Goal: Information Seeking & Learning: Learn about a topic

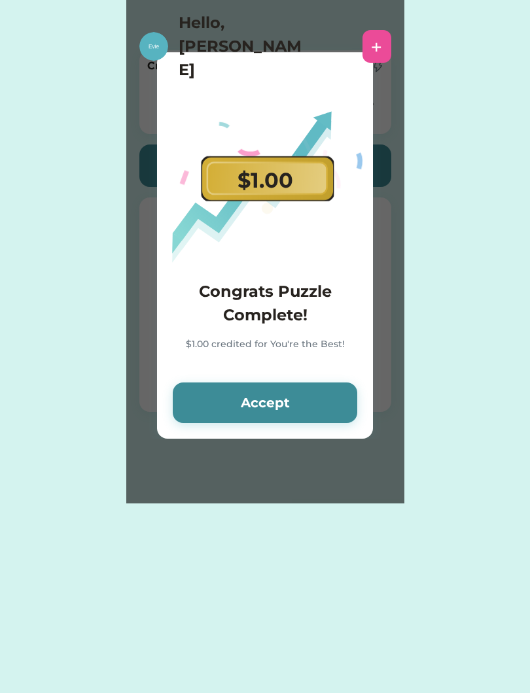
click at [215, 416] on button "Accept" at bounding box center [265, 403] width 184 height 41
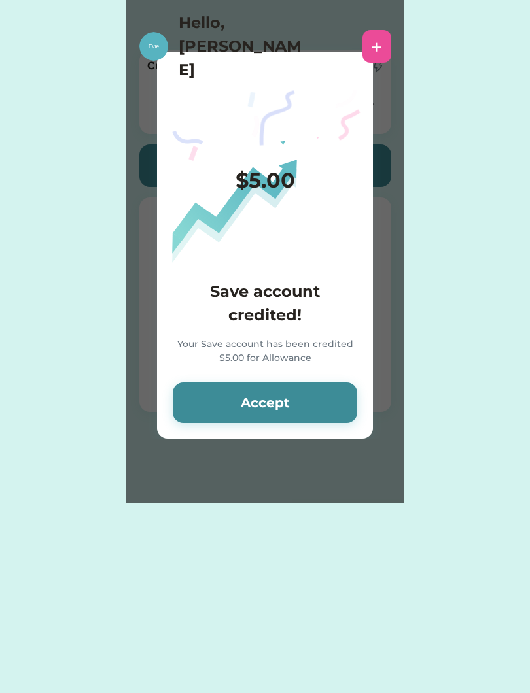
click at [198, 384] on button "Accept" at bounding box center [265, 403] width 184 height 41
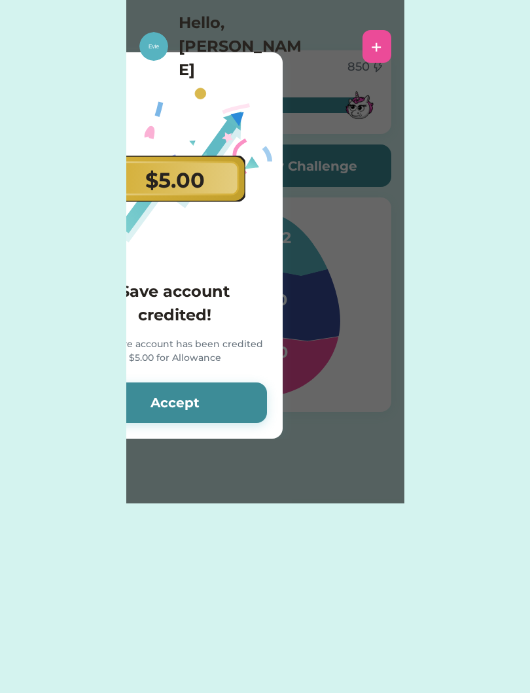
scroll to position [0, 90]
click at [157, 399] on button "Accept" at bounding box center [174, 403] width 184 height 41
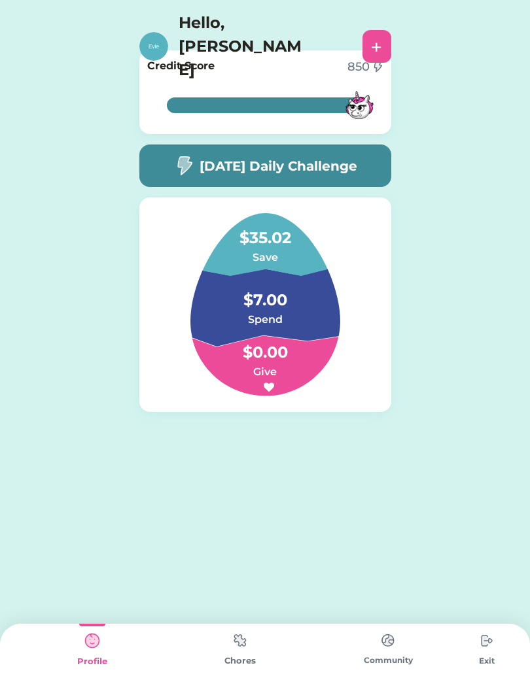
click at [354, 114] on img at bounding box center [359, 105] width 43 height 43
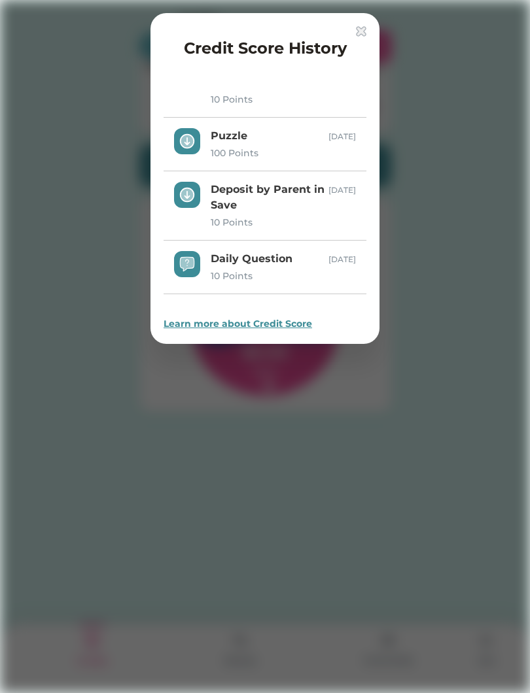
scroll to position [370, 0]
click at [291, 326] on div "Learn more about Credit Score" at bounding box center [265, 324] width 203 height 14
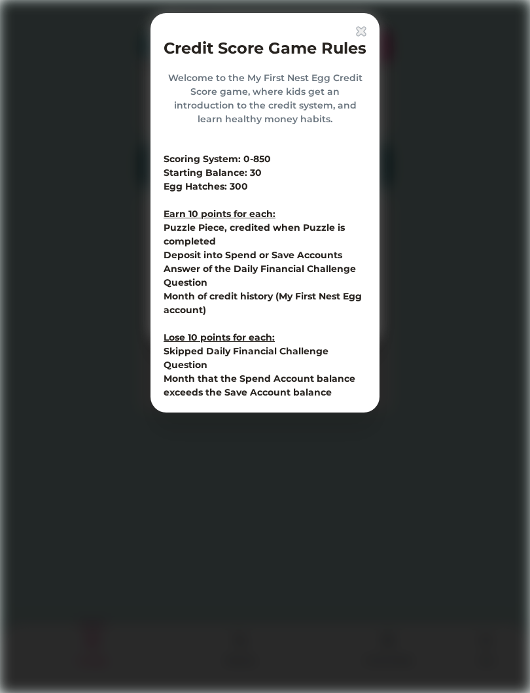
click at [361, 22] on div "Credit Score Game Rules Welcome to the My First Nest Egg Credit Score game, whe…" at bounding box center [264, 213] width 229 height 400
click at [351, 22] on div "Credit Score Game Rules Welcome to the My First Nest Egg Credit Score game, whe…" at bounding box center [264, 213] width 229 height 400
click at [357, 33] on img at bounding box center [361, 31] width 10 height 10
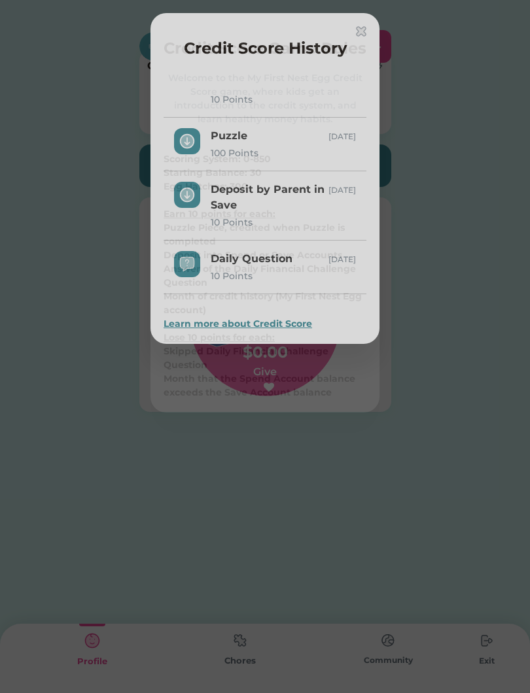
click at [353, 45] on div "Credit Score History" at bounding box center [265, 51] width 203 height 29
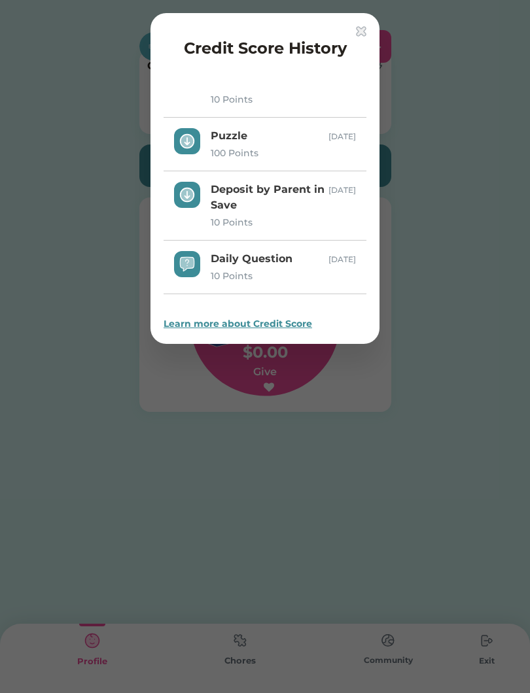
click at [350, 25] on div "Credit Score History Daily Question 10 Points Sep 30, 25 Deposit by Parent in S…" at bounding box center [264, 178] width 229 height 331
click at [371, 26] on div "Credit Score History Daily Question 10 Points Sep 30, 25 Deposit by Parent in S…" at bounding box center [264, 178] width 229 height 331
click at [358, 29] on img at bounding box center [361, 31] width 10 height 10
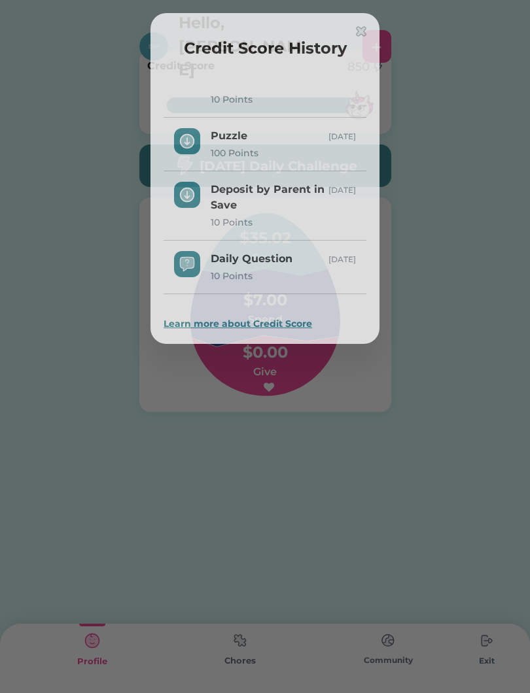
click at [349, 31] on div "Credit Score History" at bounding box center [265, 46] width 203 height 40
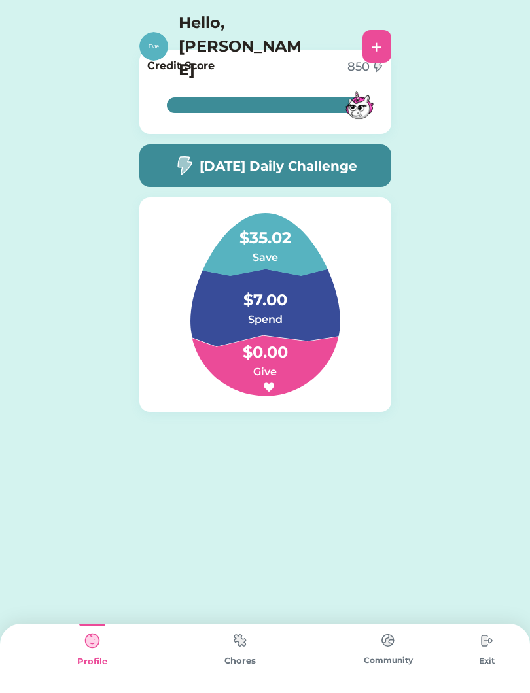
click at [167, 32] on img at bounding box center [153, 46] width 29 height 29
click at [166, 51] on div "Credit Score 850 100% 100%" at bounding box center [265, 92] width 252 height 84
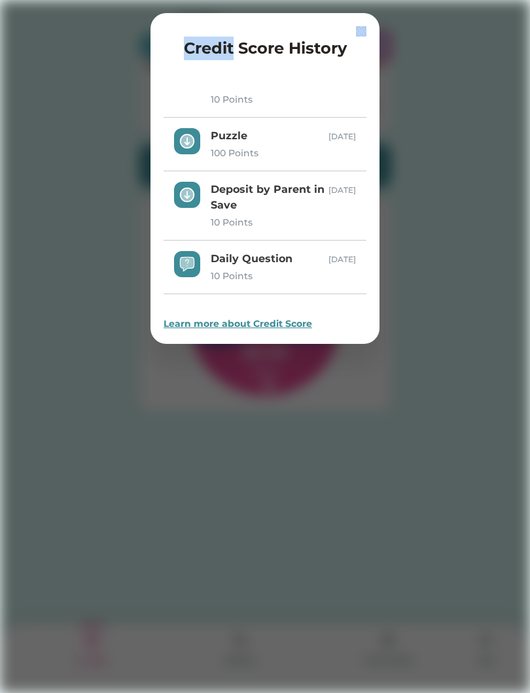
click at [365, 28] on img at bounding box center [361, 31] width 10 height 10
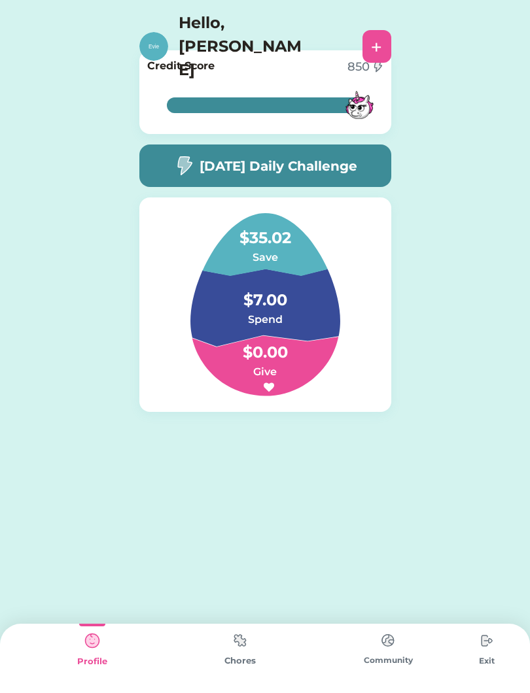
click at [152, 35] on img at bounding box center [153, 46] width 29 height 29
click at [164, 32] on img at bounding box center [153, 46] width 29 height 29
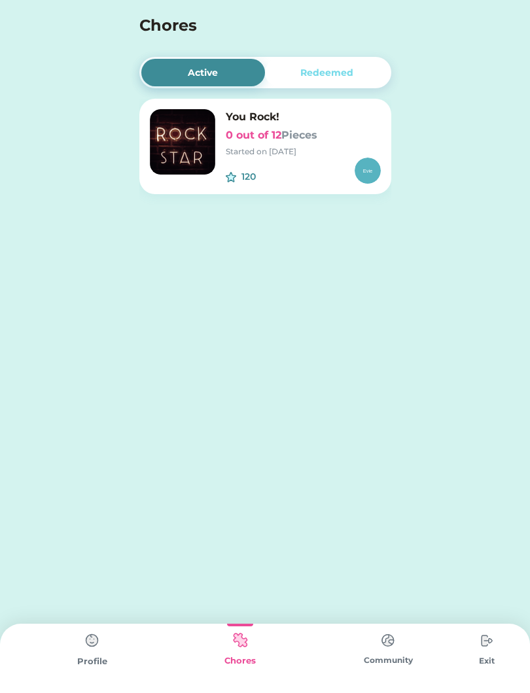
click at [394, 651] on img at bounding box center [388, 641] width 26 height 26
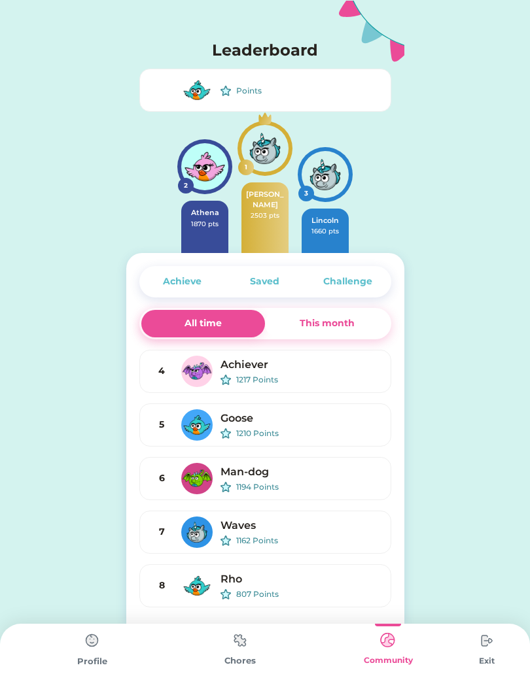
click at [330, 285] on div "Challenge" at bounding box center [347, 282] width 49 height 14
click at [359, 276] on div "Challenge" at bounding box center [347, 282] width 49 height 14
click at [386, 279] on div "Challenge" at bounding box center [347, 281] width 82 height 27
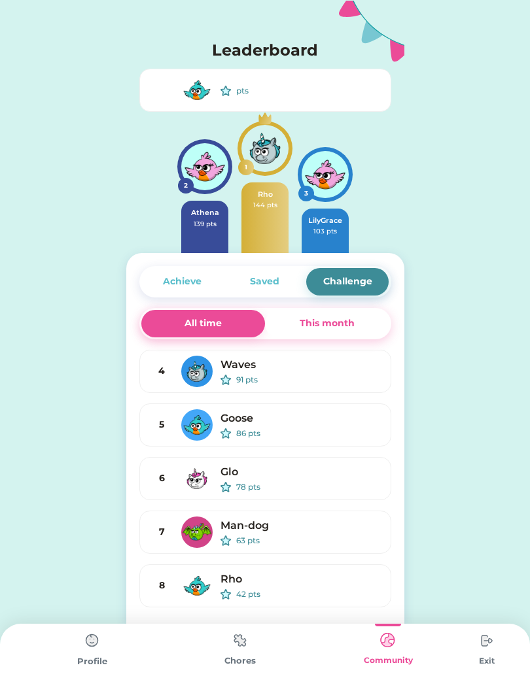
click at [367, 268] on div "Challenge" at bounding box center [347, 281] width 82 height 27
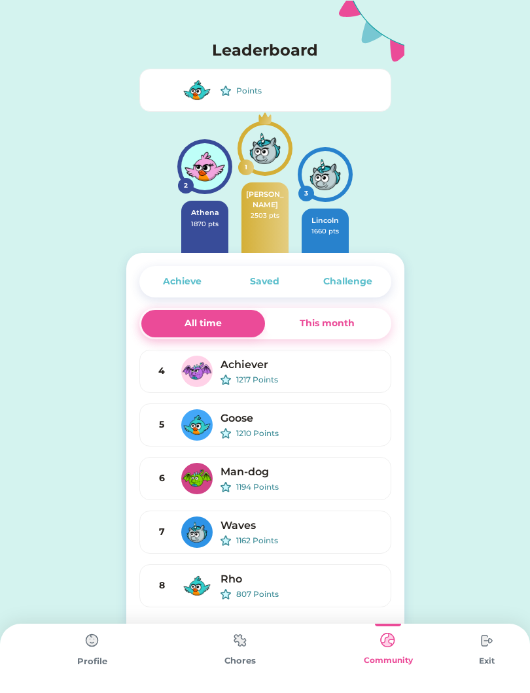
click at [370, 281] on div "Challenge" at bounding box center [347, 282] width 49 height 14
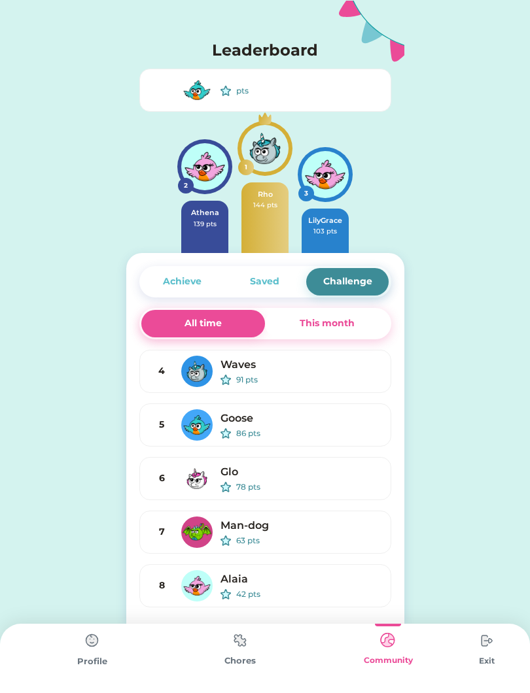
click at [259, 274] on div "Saved" at bounding box center [265, 281] width 82 height 27
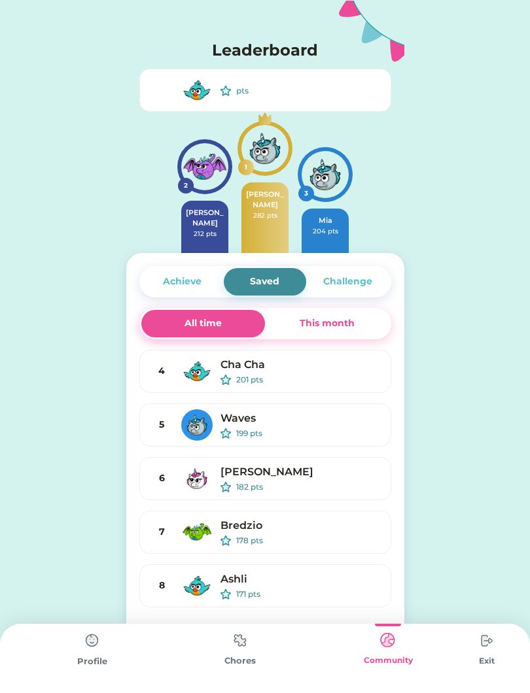
click at [194, 271] on div "Achieve" at bounding box center [182, 281] width 82 height 27
